Goal: Information Seeking & Learning: Learn about a topic

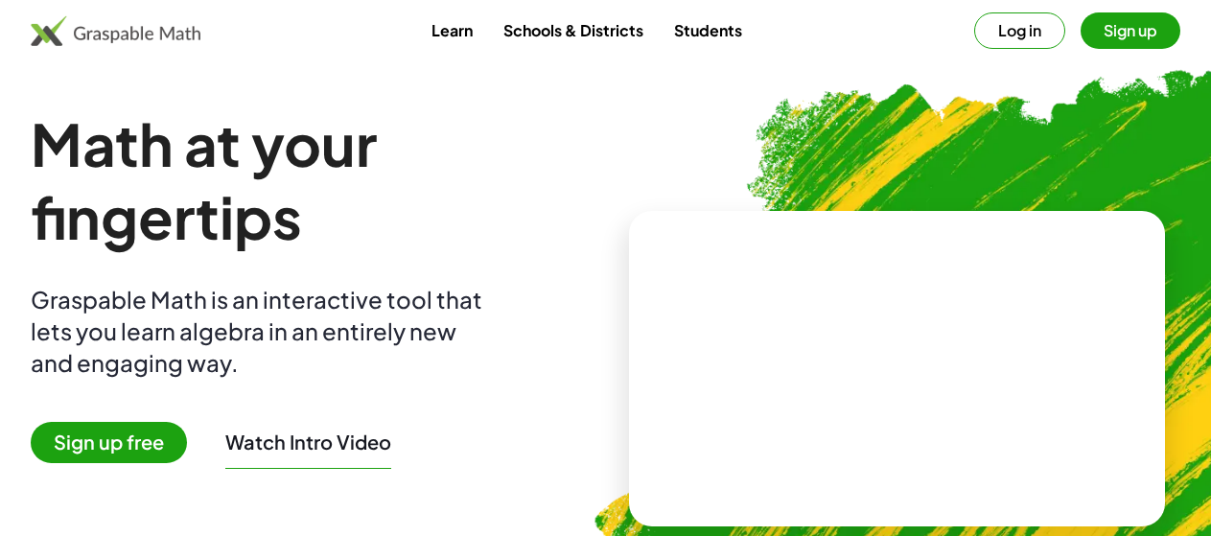
click at [200, 35] on img at bounding box center [116, 30] width 170 height 31
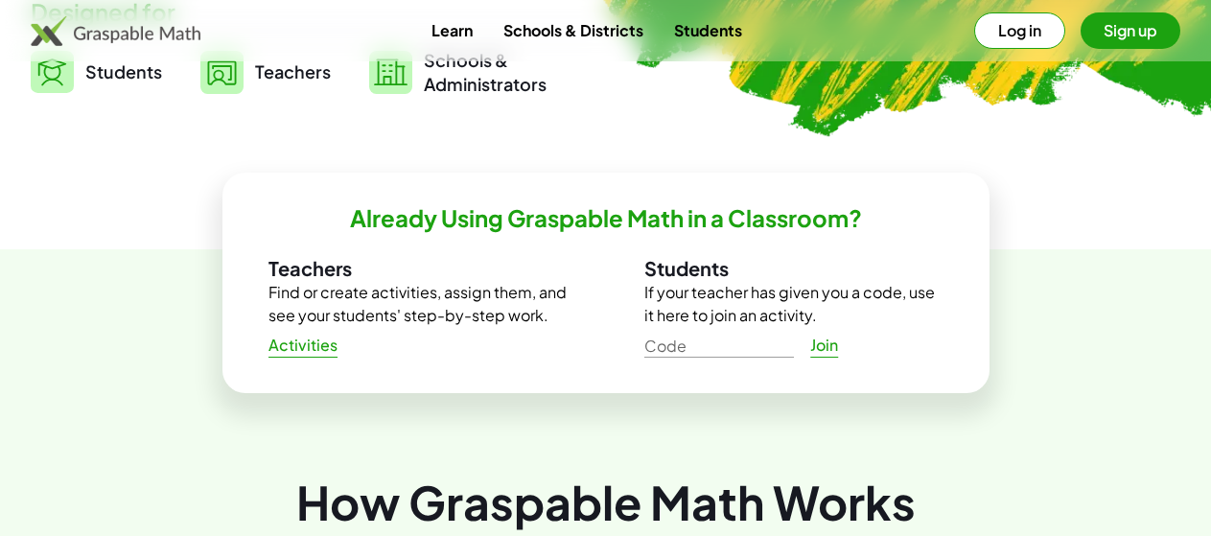
scroll to position [536, 0]
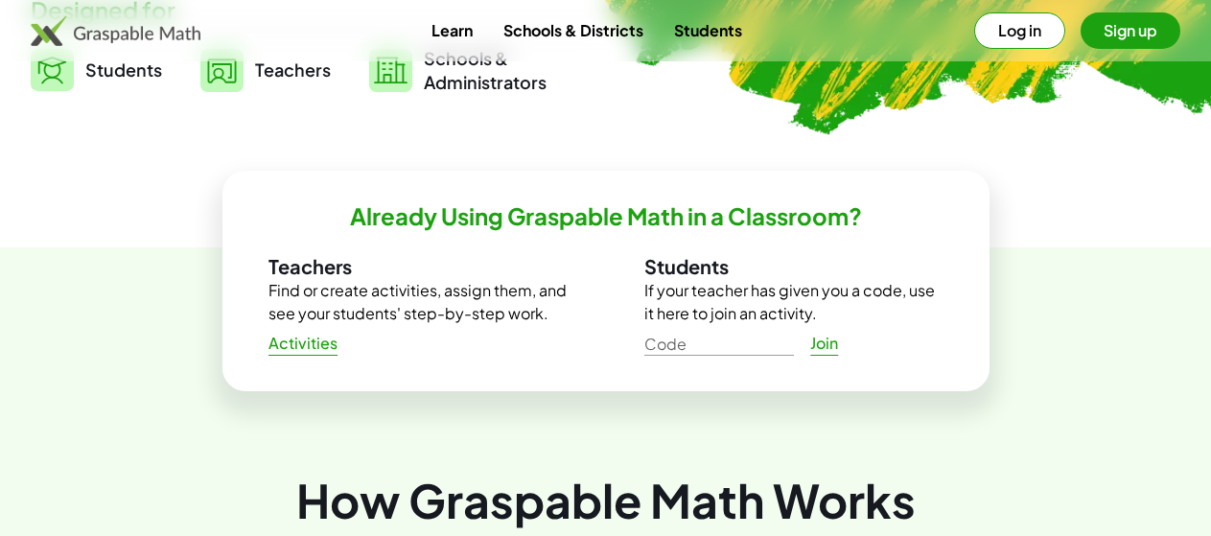
click at [335, 350] on span "Activities" at bounding box center [303, 344] width 70 height 20
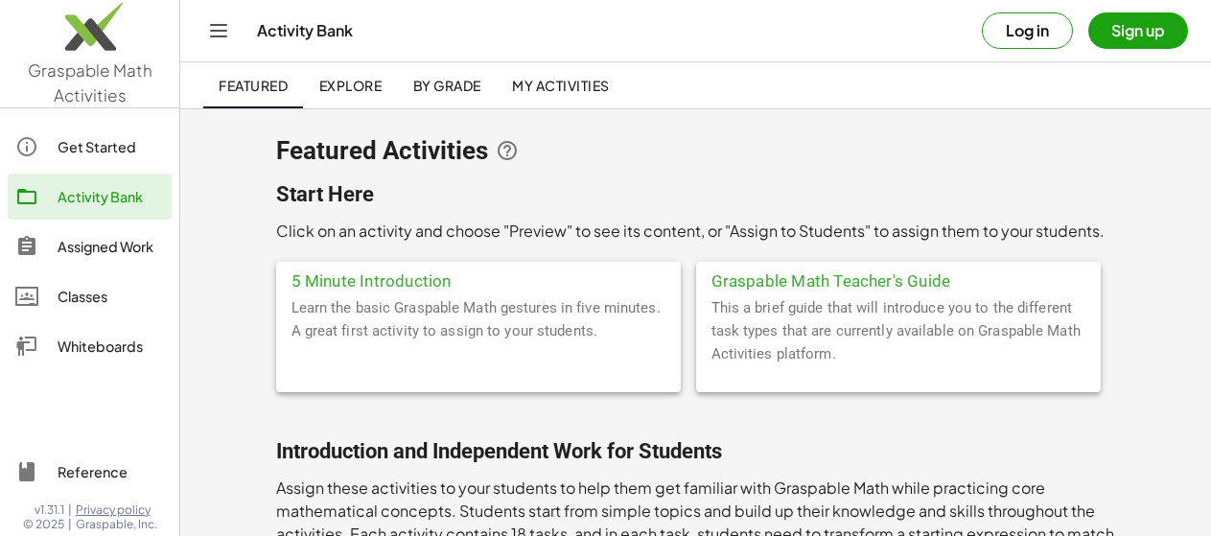
click at [139, 250] on div "Assigned Work" at bounding box center [111, 246] width 106 height 23
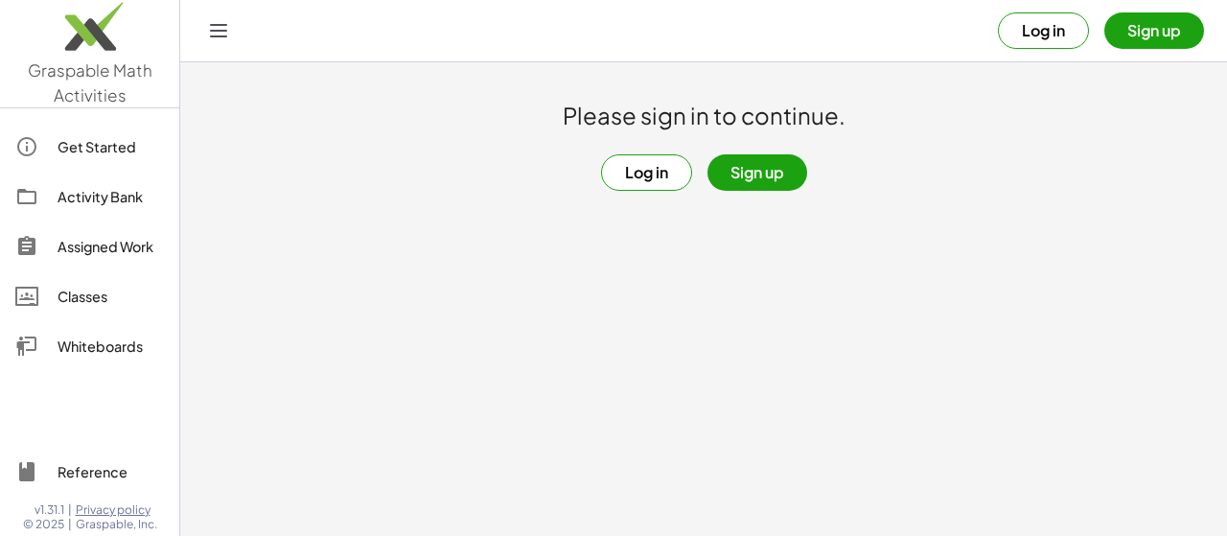
click at [135, 196] on div "Activity Bank" at bounding box center [111, 196] width 106 height 23
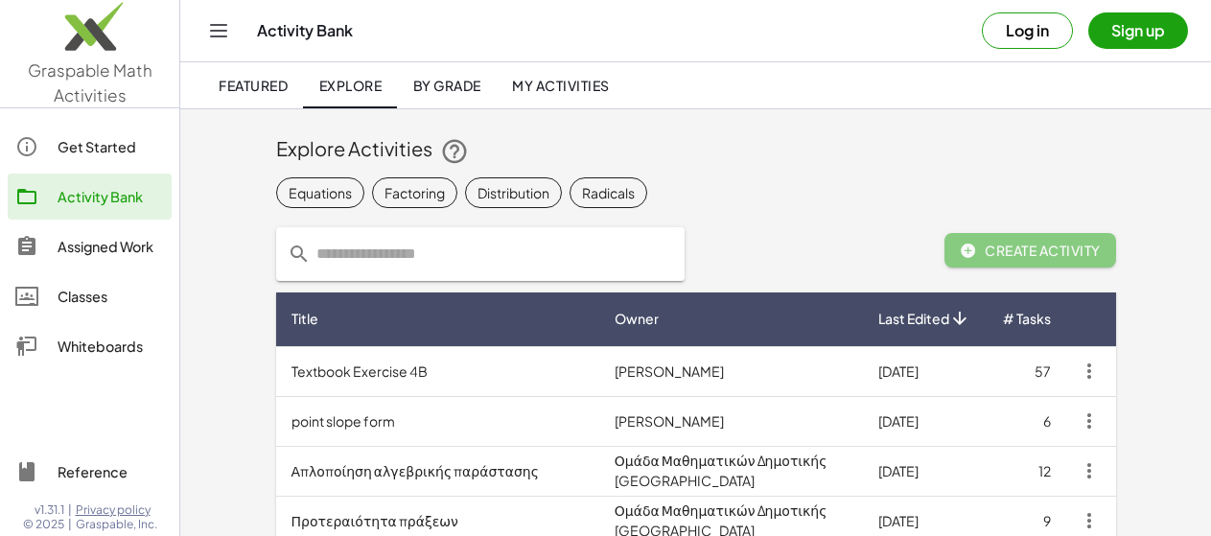
click at [506, 258] on input "text" at bounding box center [492, 254] width 362 height 54
type input "********"
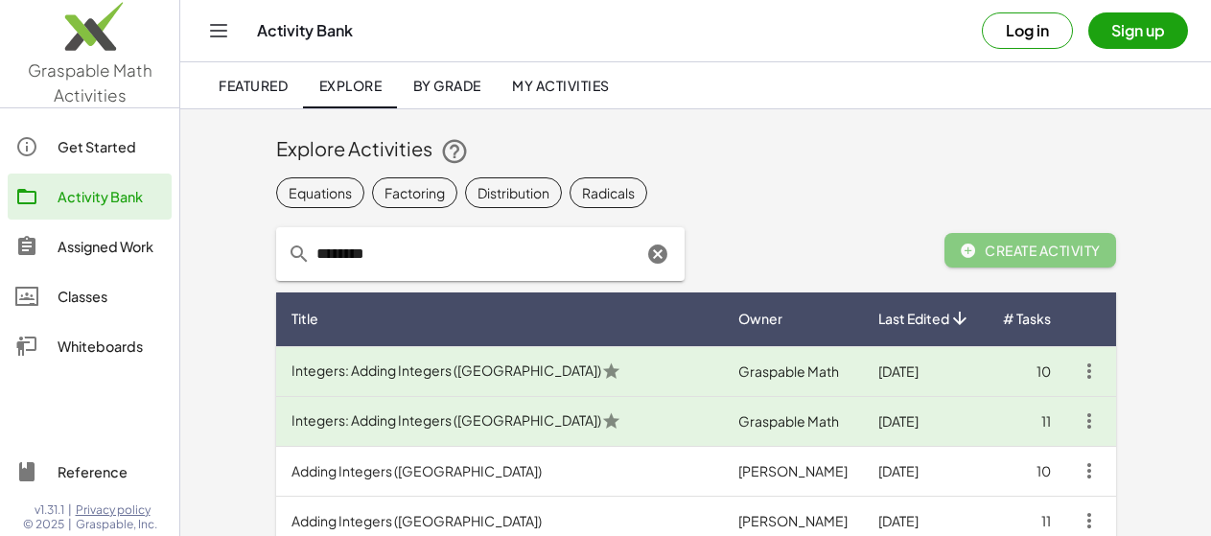
click at [343, 44] on div "Activity Bank Log in Sign up" at bounding box center [695, 30] width 985 height 61
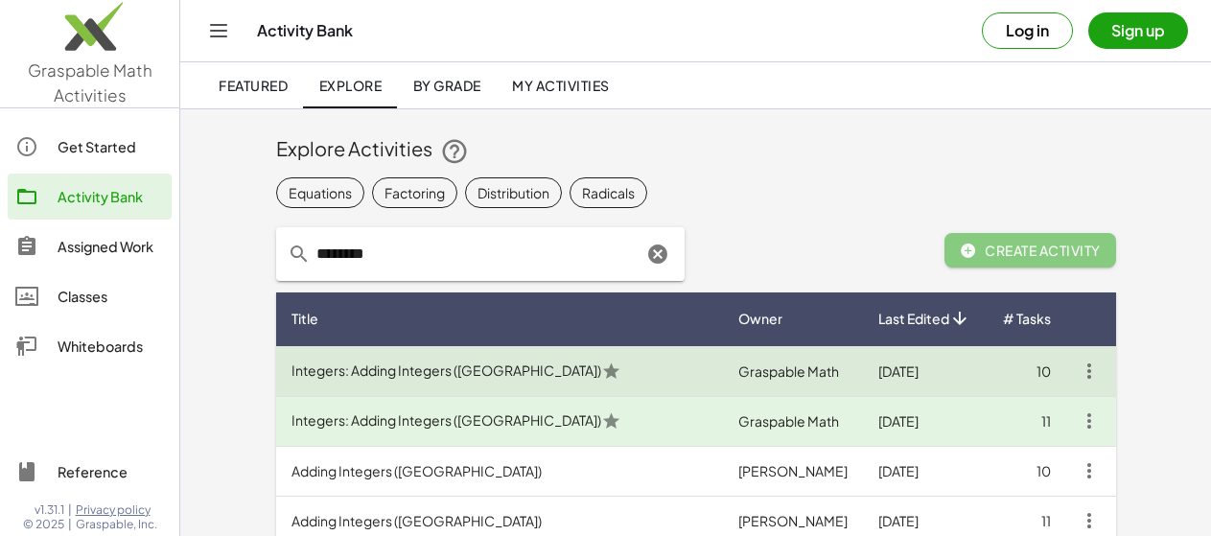
click at [810, 370] on td "Graspable Math" at bounding box center [793, 371] width 140 height 50
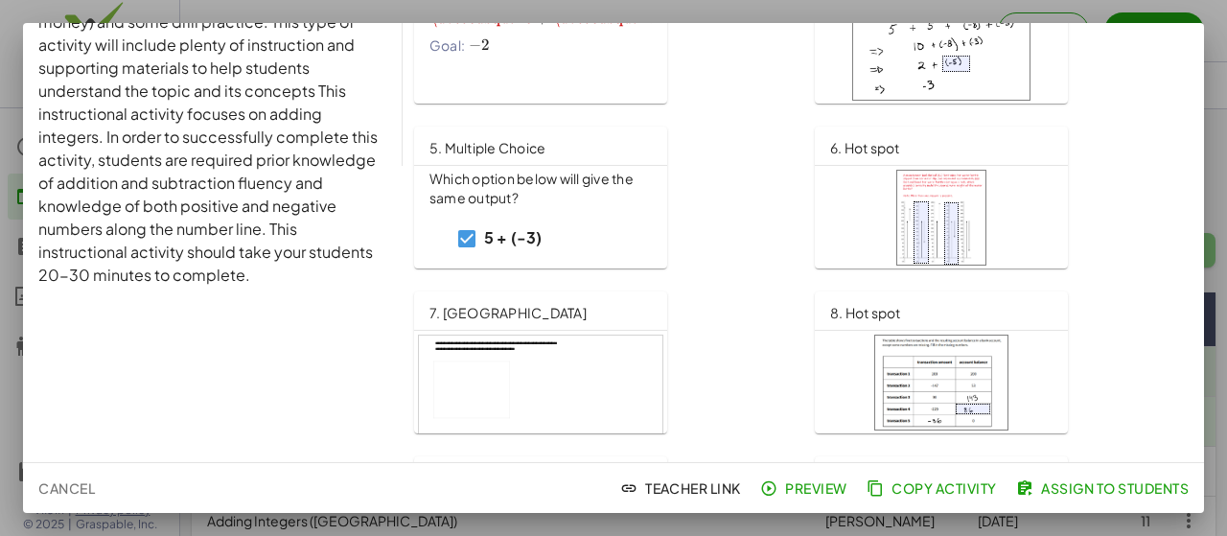
scroll to position [295, 0]
click at [636, 226] on div "5 + (-3) 5 - (3) -5 + (3) 5 + (3) -5 + (-3)" at bounding box center [541, 328] width 222 height 238
